Goal: Task Accomplishment & Management: Manage account settings

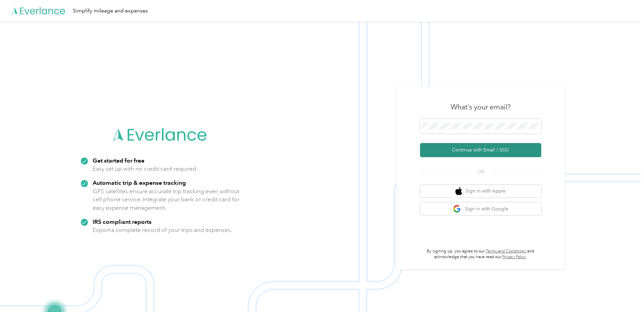
click at [471, 149] on button "Continue with Email / SSO" at bounding box center [480, 150] width 121 height 14
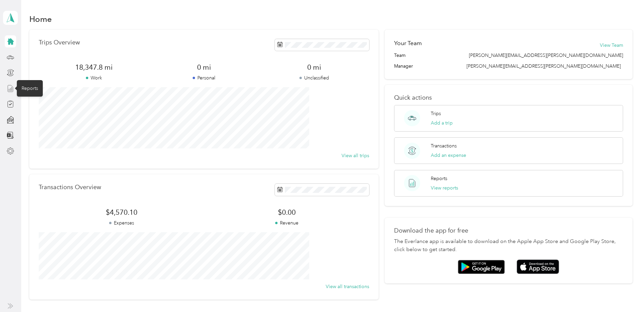
click at [10, 89] on icon at bounding box center [10, 88] width 7 height 7
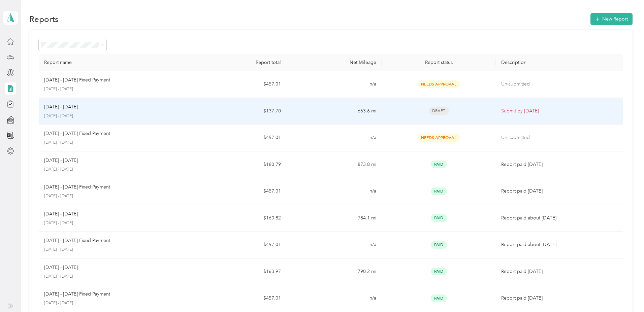
click at [78, 107] on p "[DATE] - [DATE]" at bounding box center [61, 106] width 34 height 7
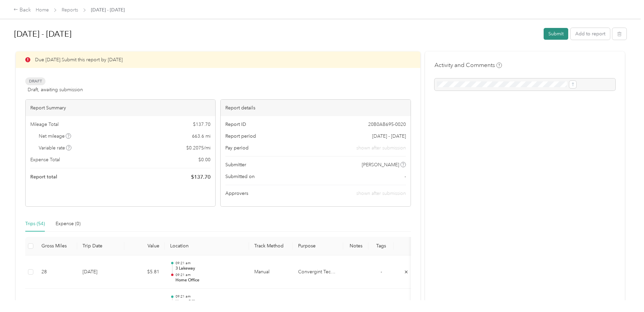
click at [543, 33] on button "Submit" at bounding box center [555, 34] width 25 height 12
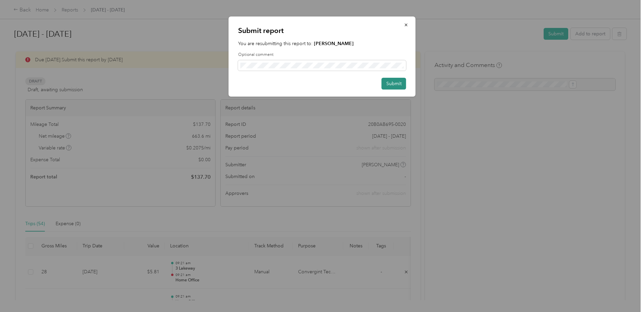
click at [391, 85] on button "Submit" at bounding box center [393, 84] width 25 height 12
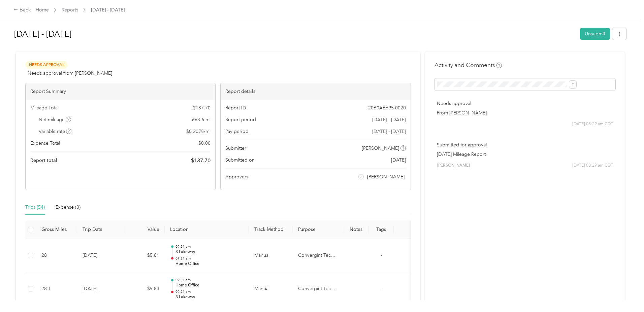
click at [263, 31] on h1 "[DATE] - [DATE]" at bounding box center [294, 34] width 561 height 16
click at [49, 9] on link "Home" at bounding box center [42, 10] width 13 height 6
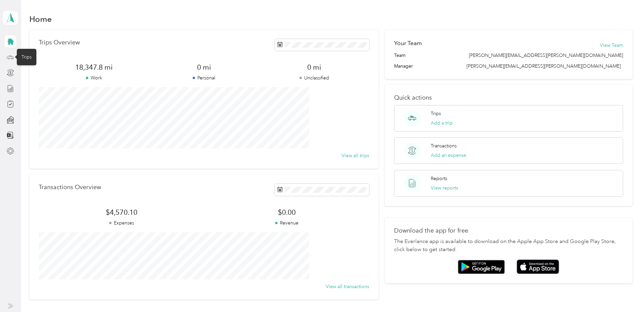
click at [9, 57] on icon at bounding box center [10, 57] width 7 height 7
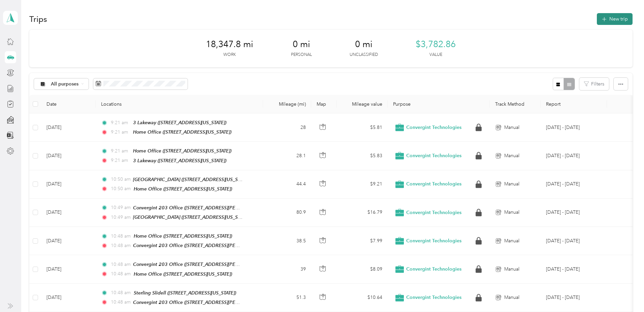
click at [597, 21] on button "New trip" at bounding box center [615, 19] width 36 height 12
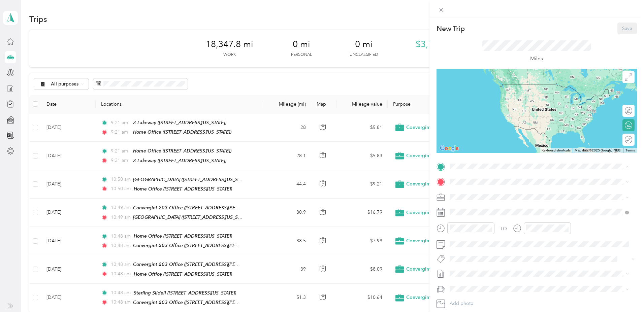
click at [497, 199] on span "[STREET_ADDRESS][US_STATE]" at bounding box center [495, 201] width 67 height 6
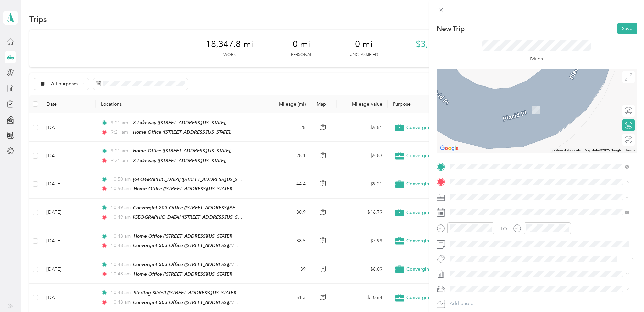
click at [479, 241] on div "STPH [STREET_ADDRESS][PERSON_NAME][PERSON_NAME][US_STATE]" at bounding box center [514, 234] width 105 height 14
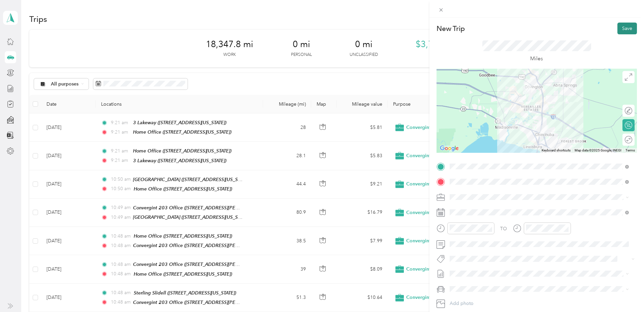
click at [618, 30] on button "Save" at bounding box center [627, 29] width 20 height 12
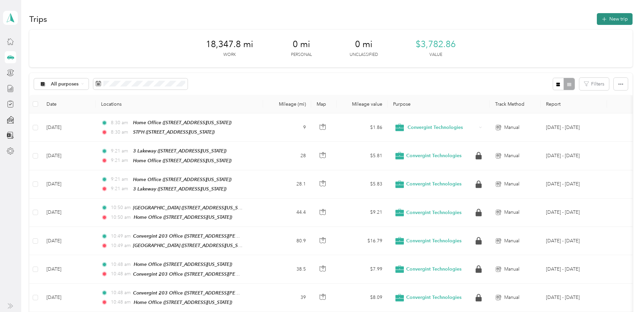
click at [597, 18] on button "New trip" at bounding box center [615, 19] width 36 height 12
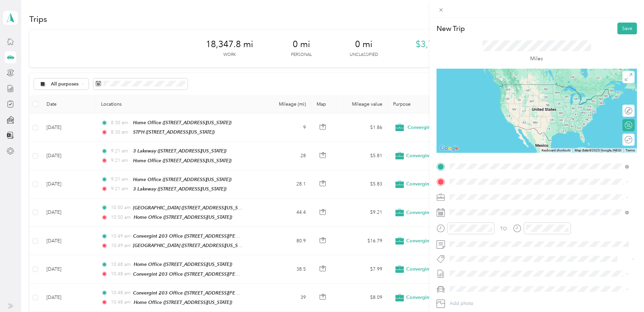
click at [489, 193] on div "STPH" at bounding box center [514, 193] width 105 height 6
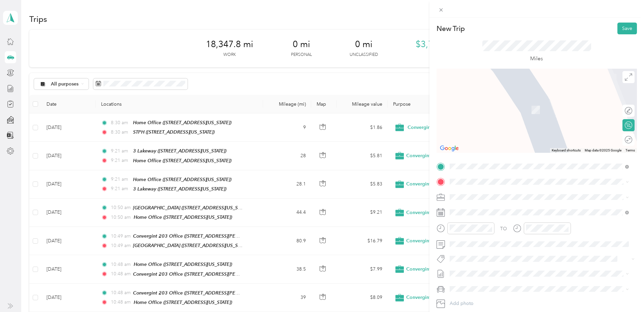
click at [494, 211] on div "Convergint 203 Office [STREET_ADDRESS][PERSON_NAME][US_STATE]" at bounding box center [514, 211] width 105 height 14
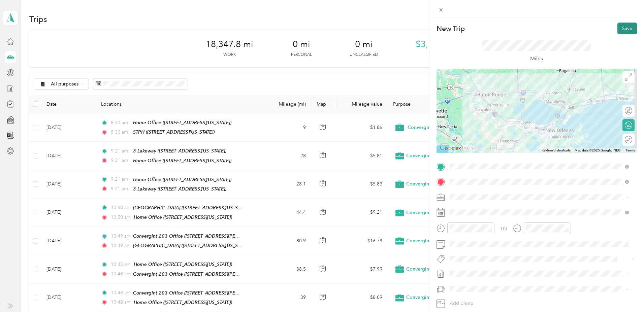
click at [619, 28] on button "Save" at bounding box center [627, 29] width 20 height 12
